Goal: Task Accomplishment & Management: Complete application form

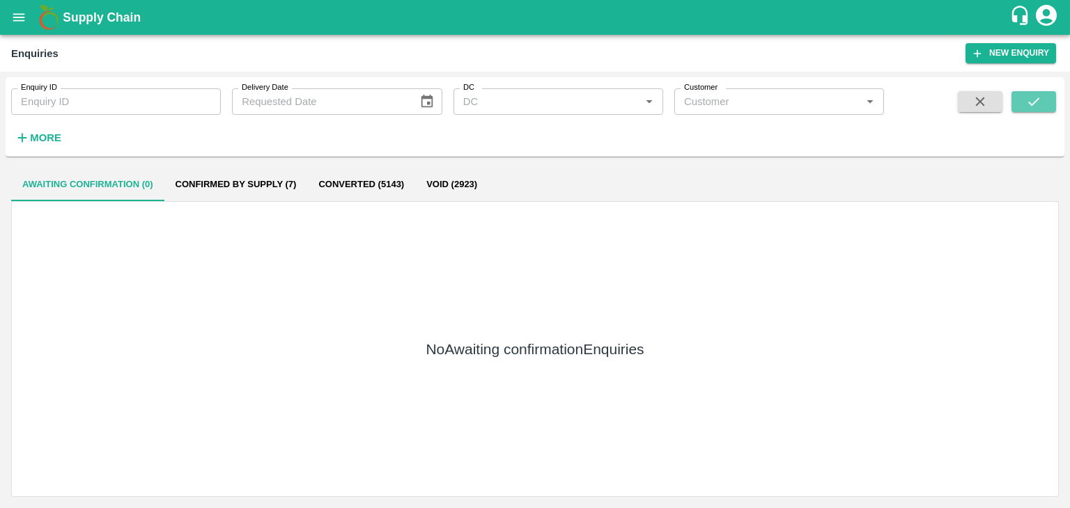
click at [1029, 94] on icon "submit" at bounding box center [1033, 101] width 15 height 15
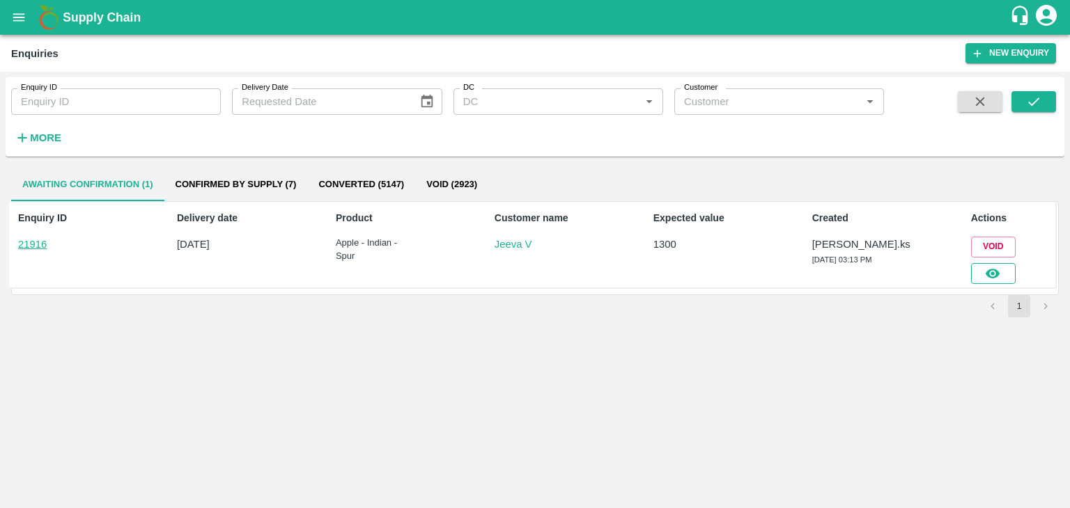
click at [985, 276] on icon "button" at bounding box center [992, 273] width 15 height 15
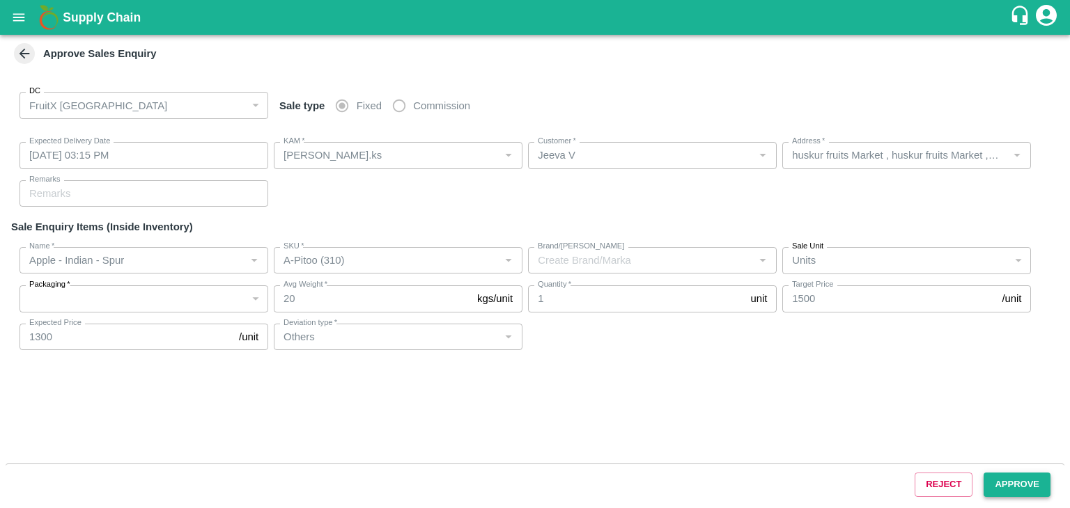
type input "[DATE] 03:15 PM"
type input "[PERSON_NAME].ks"
type input "Jeeva V"
type input "huskur fruits Market , huskur fruits Market , [GEOGRAPHIC_DATA], [GEOGRAPHIC_DA…"
type input "Apple - Indian - Spur"
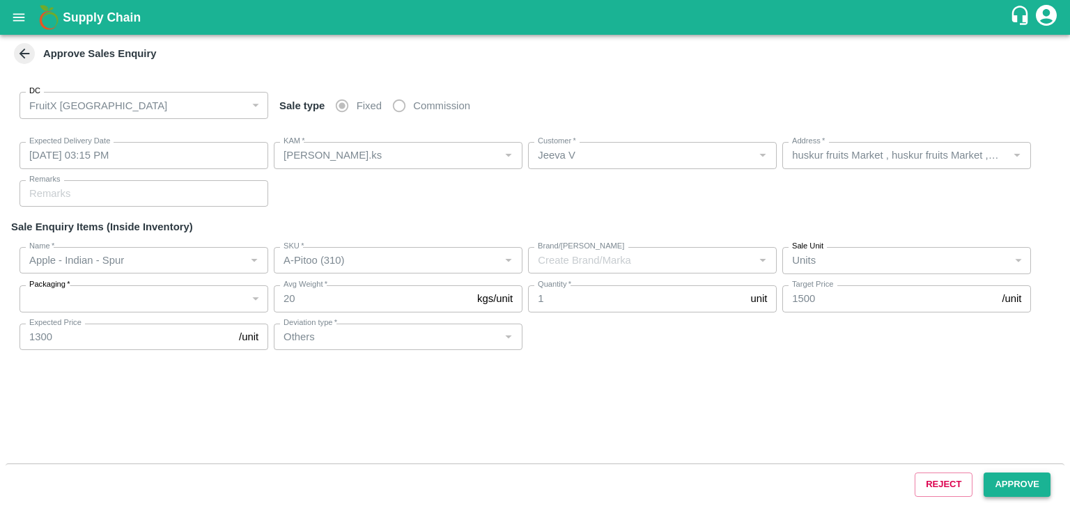
type input "A-Pitoo (310)"
type input "Others"
click at [1020, 485] on button "Approve" at bounding box center [1016, 485] width 67 height 24
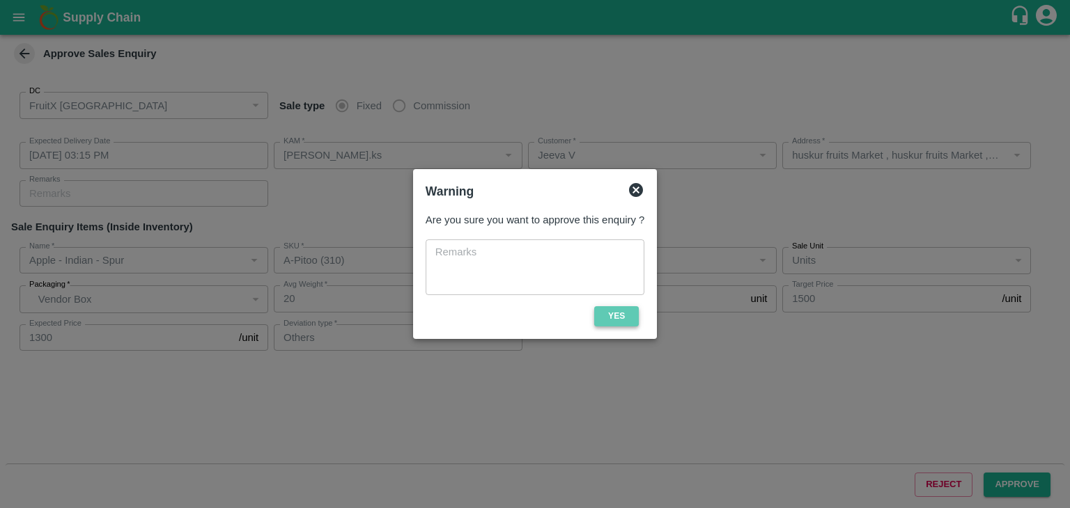
click at [616, 321] on button "Yes" at bounding box center [616, 316] width 45 height 20
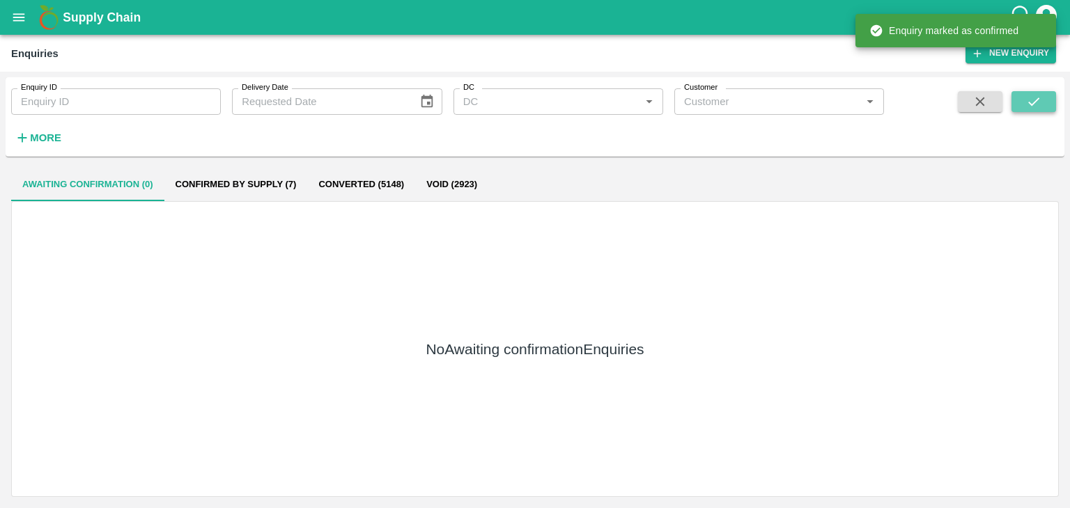
click at [1024, 103] on button "submit" at bounding box center [1033, 101] width 45 height 21
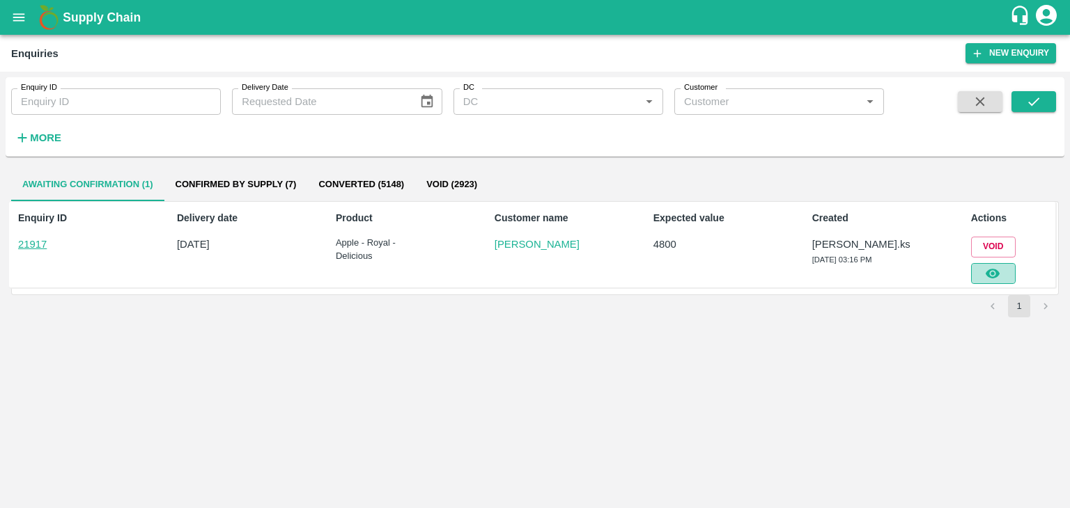
click at [1006, 271] on button "button" at bounding box center [993, 273] width 45 height 21
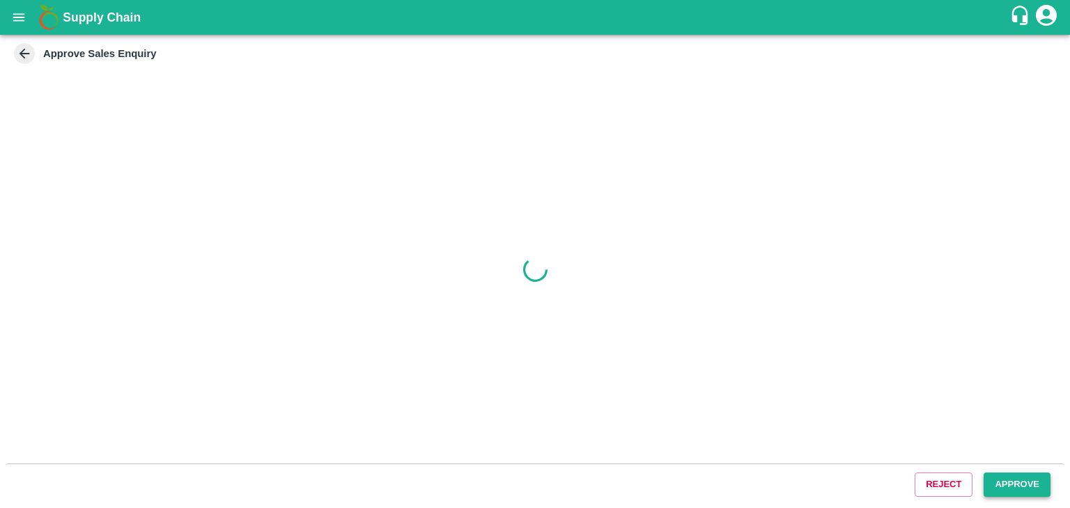
click at [1025, 487] on button "Approve" at bounding box center [1016, 485] width 67 height 24
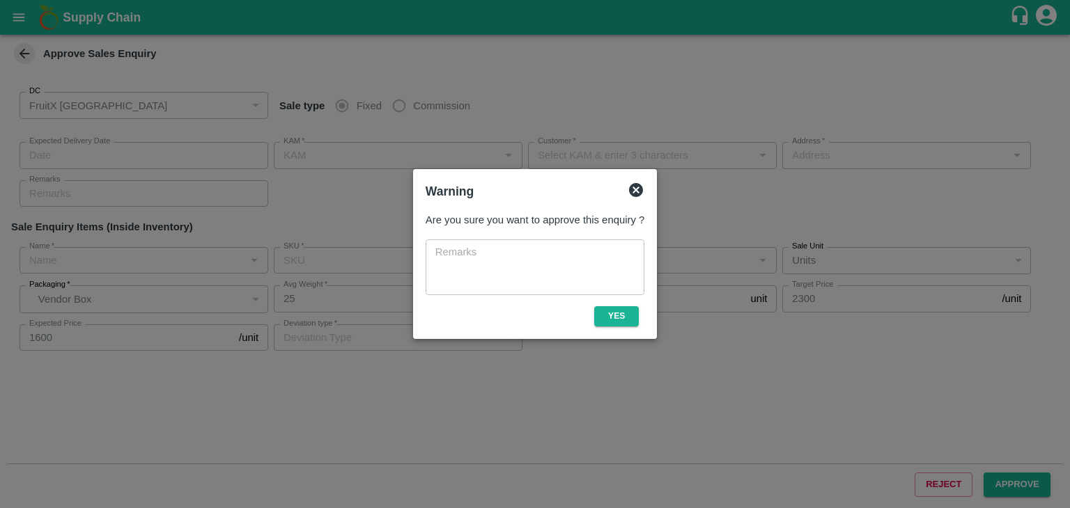
type input "147"
type input "[DATE] 03:25 PM"
type input "[PERSON_NAME].ks"
type input "[PERSON_NAME]"
type input "[STREET_ADDRESS]"
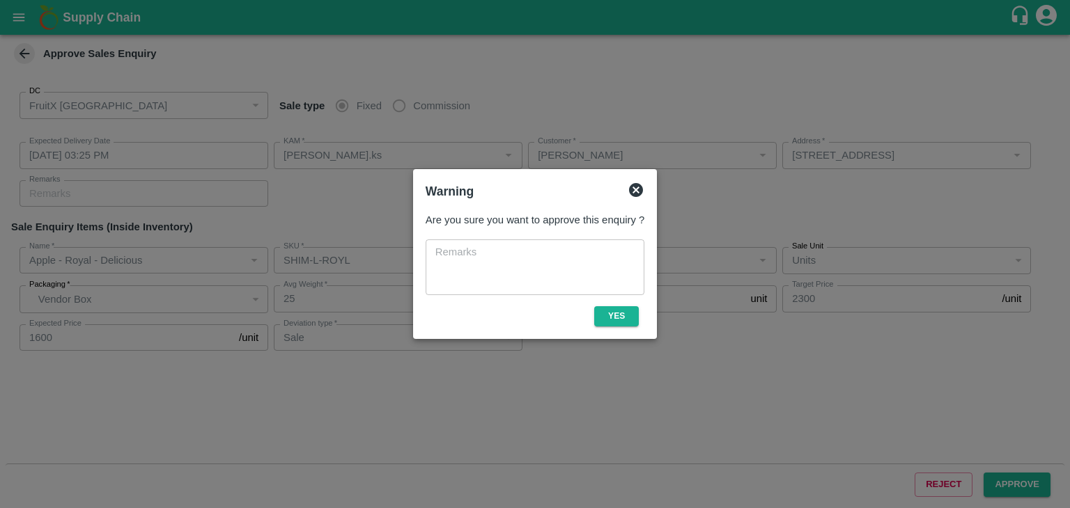
type input "Apple - Royal - Delicious"
type input "SHIM-L-ROYL"
type input "LP VG3"
type input "Sale"
click at [602, 325] on div "Are you sure you want to approve this enquiry ? x ​ Yes" at bounding box center [535, 269] width 230 height 125
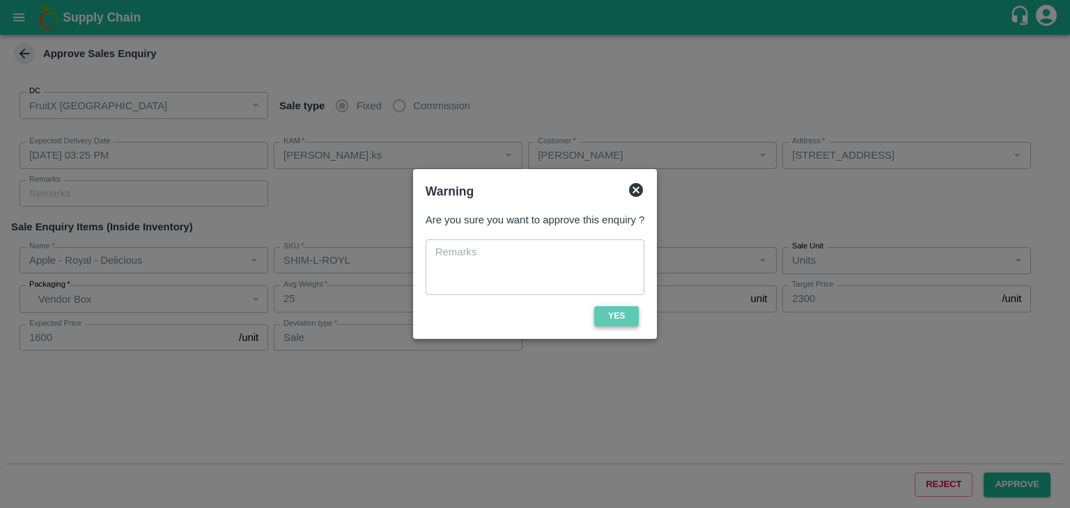
click at [602, 325] on button "Yes" at bounding box center [616, 316] width 45 height 20
